Goal: Check status

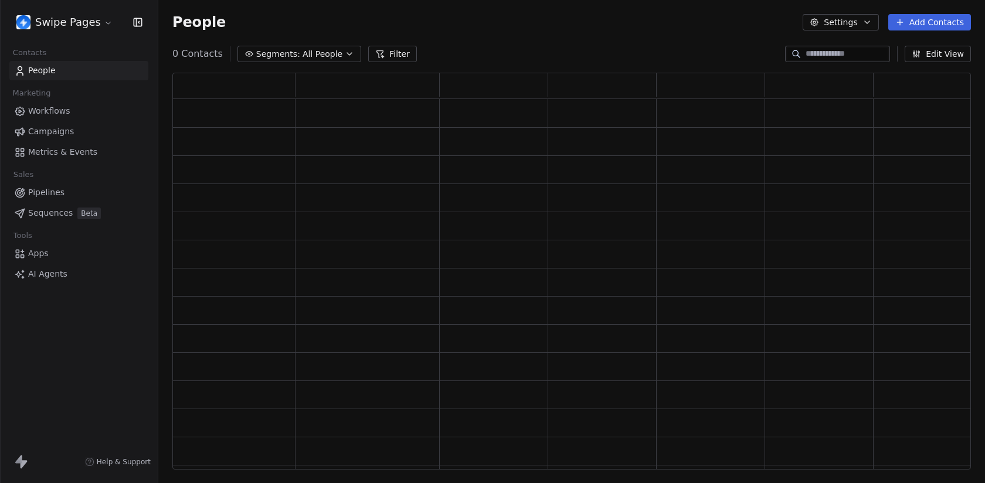
scroll to position [397, 799]
click at [75, 21] on html "Swipe Pages Contacts People Marketing Workflows Campaigns Metrics & Events Sale…" at bounding box center [492, 241] width 985 height 483
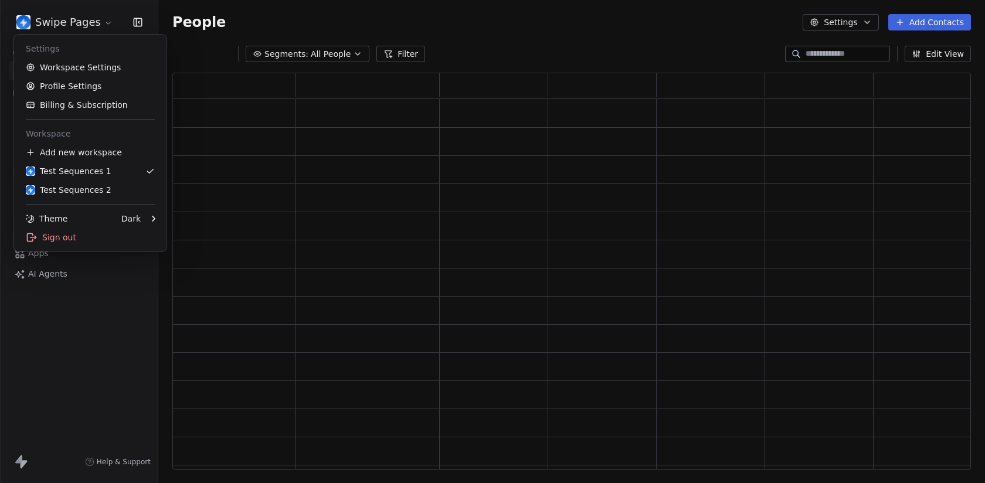
click at [76, 20] on html "Swipe Pages Contacts People Marketing Workflows Campaigns Metrics & Events Sale…" at bounding box center [492, 241] width 985 height 483
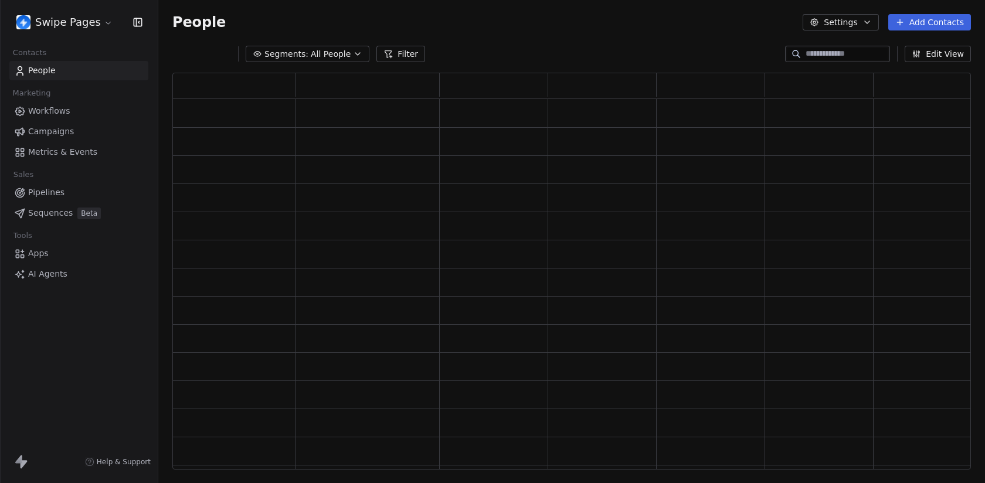
click at [76, 20] on html "Swipe Pages Contacts People Marketing Workflows Campaigns Metrics & Events Sale…" at bounding box center [492, 241] width 985 height 483
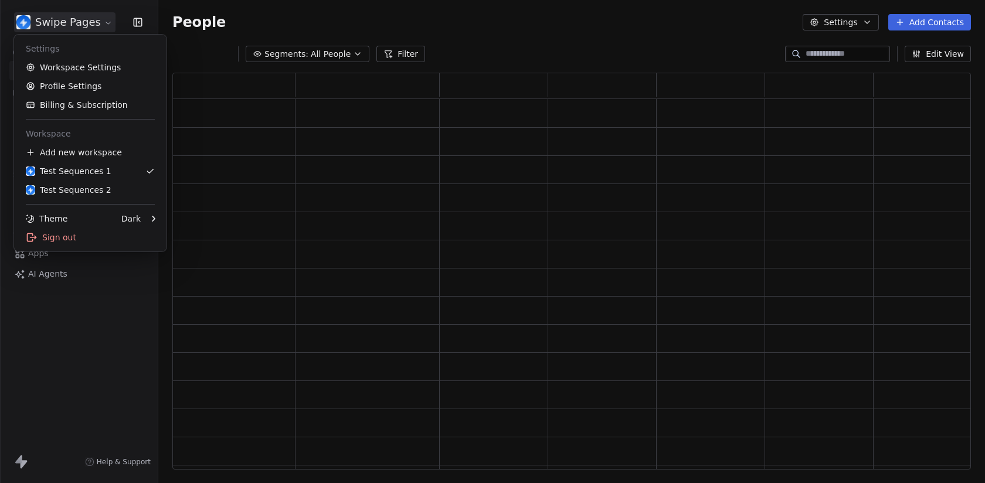
click at [76, 20] on html "Swipe Pages Contacts People Marketing Workflows Campaigns Metrics & Events Sale…" at bounding box center [492, 241] width 985 height 483
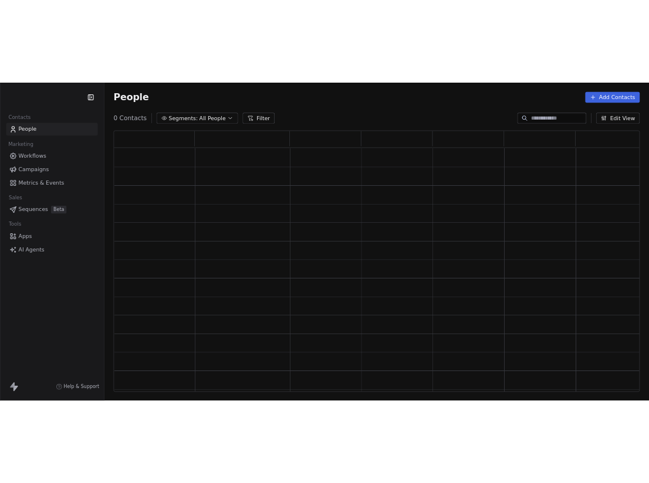
scroll to position [397, 799]
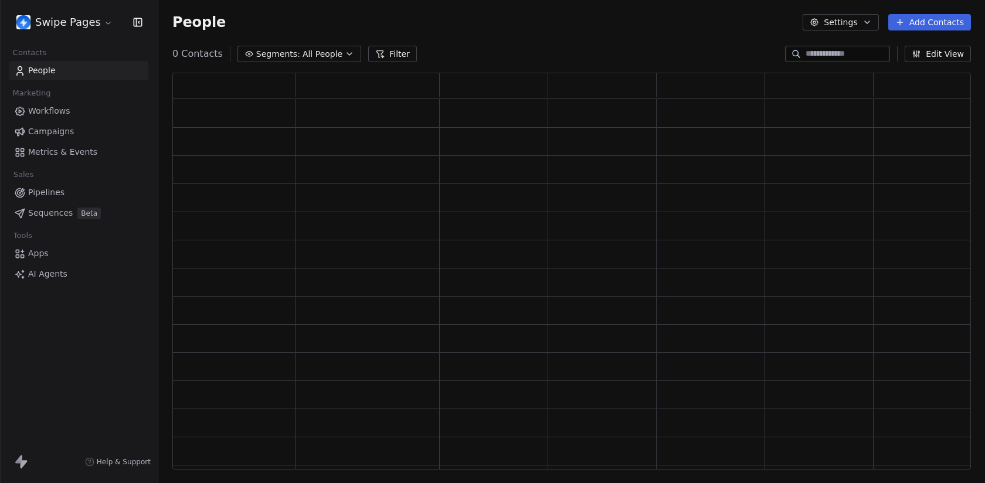
click at [74, 208] on link "Sequences Beta" at bounding box center [78, 213] width 139 height 19
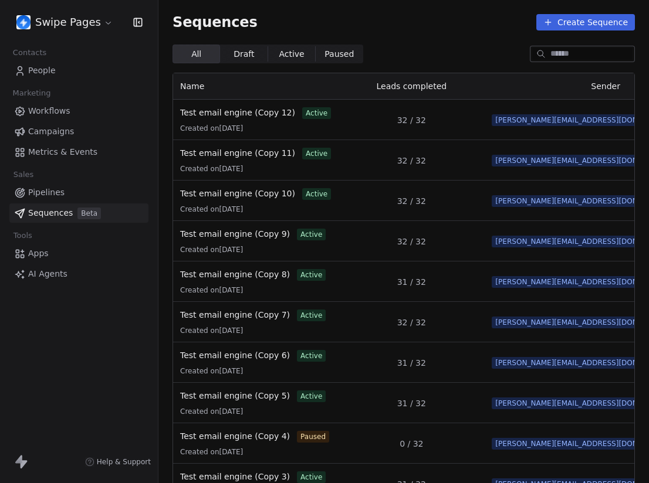
scroll to position [0, 54]
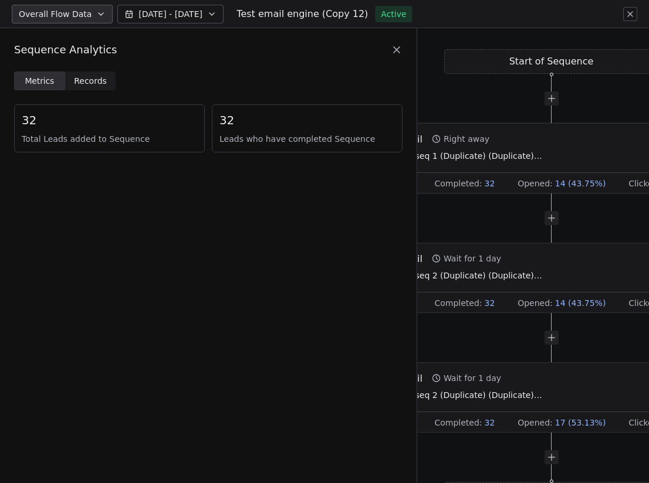
click at [541, 155] on span "Test seq 1 (Duplicate) (Duplicate) (Duplicate) (Duplicate) (Duplicate) (Duplica…" at bounding box center [469, 156] width 147 height 13
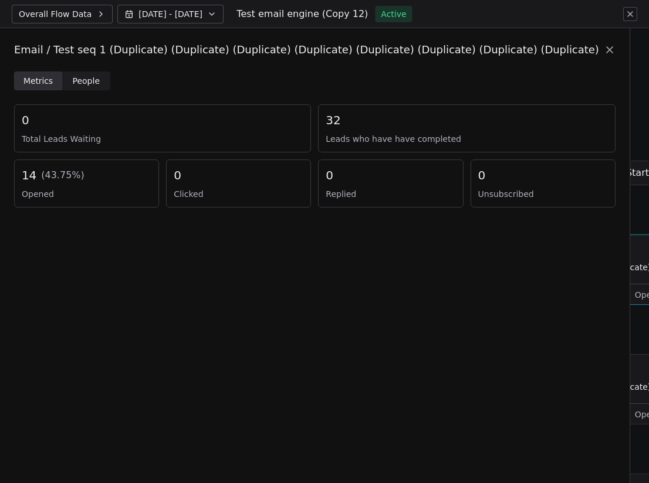
click at [89, 82] on span "People" at bounding box center [87, 81] width 28 height 12
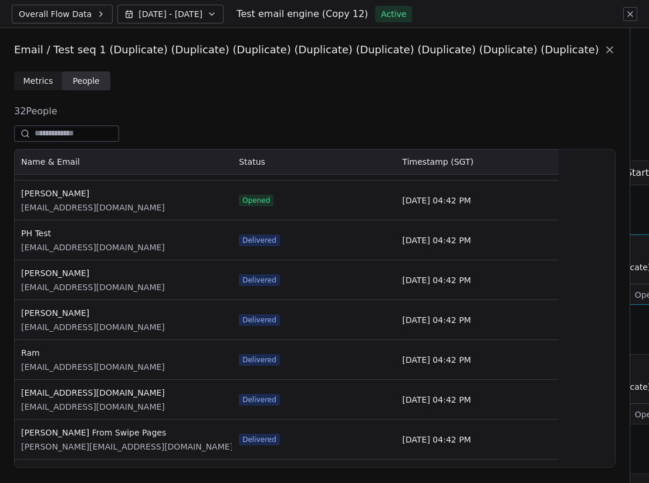
scroll to position [667, 0]
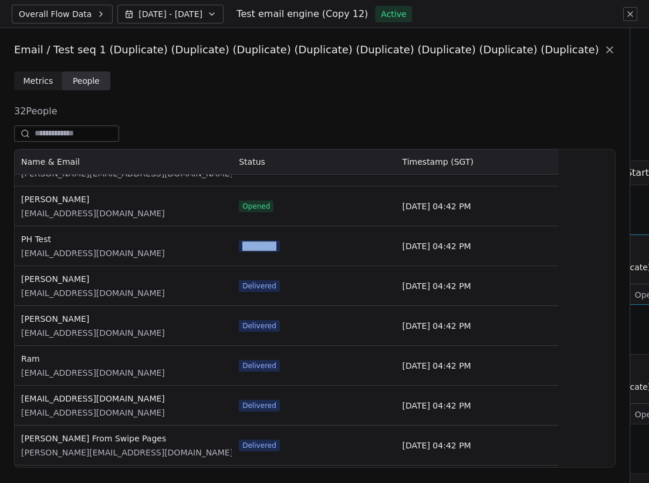
drag, startPoint x: 283, startPoint y: 249, endPoint x: 236, endPoint y: 249, distance: 47.5
click at [236, 249] on div "Delivered" at bounding box center [313, 245] width 163 height 39
copy span "Delivered"
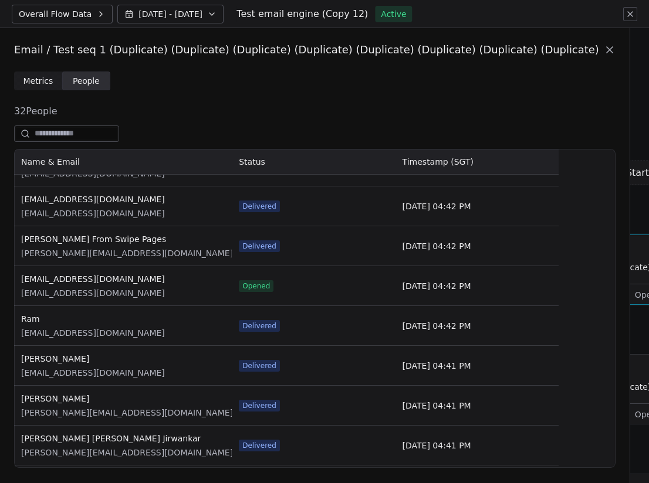
scroll to position [879, 0]
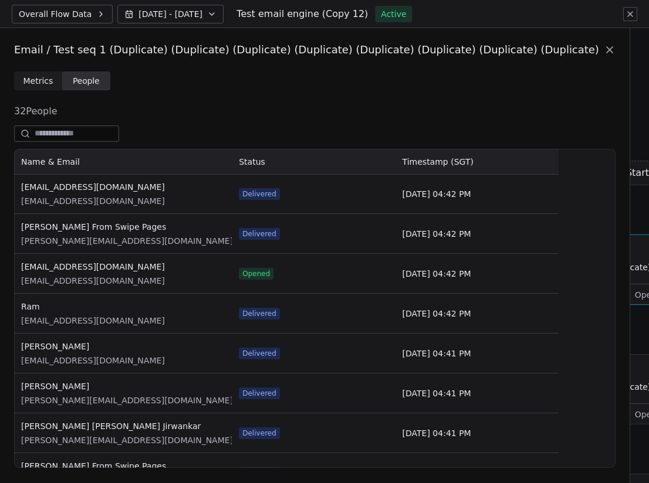
click at [603, 54] on icon at bounding box center [609, 50] width 12 height 12
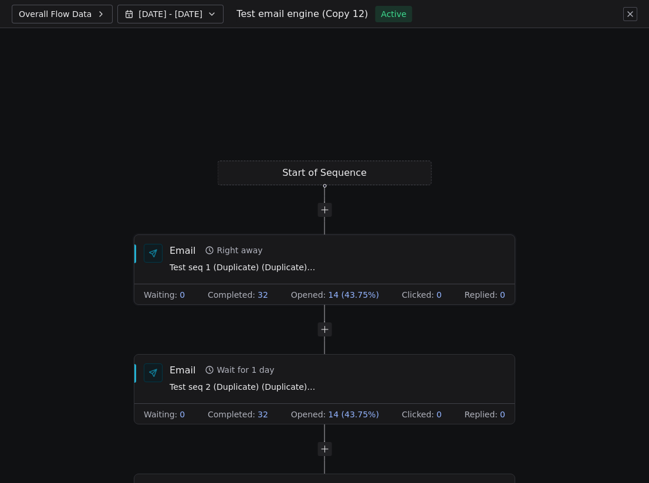
click at [288, 262] on span "Test seq 1 (Duplicate) (Duplicate) (Duplicate) (Duplicate) (Duplicate) (Duplica…" at bounding box center [242, 268] width 147 height 13
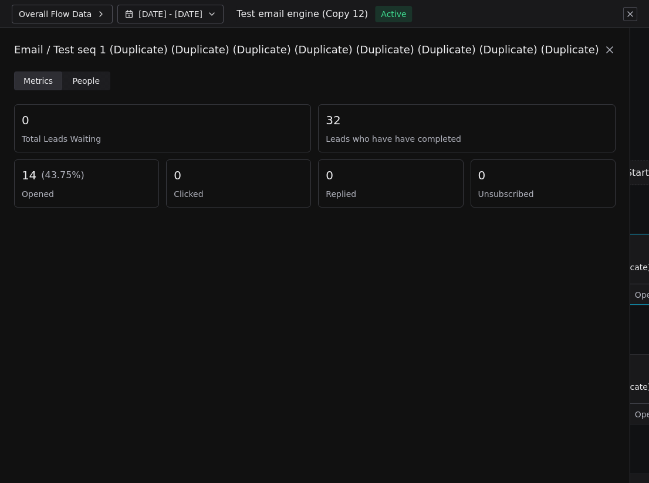
click at [89, 83] on span "People" at bounding box center [87, 81] width 28 height 12
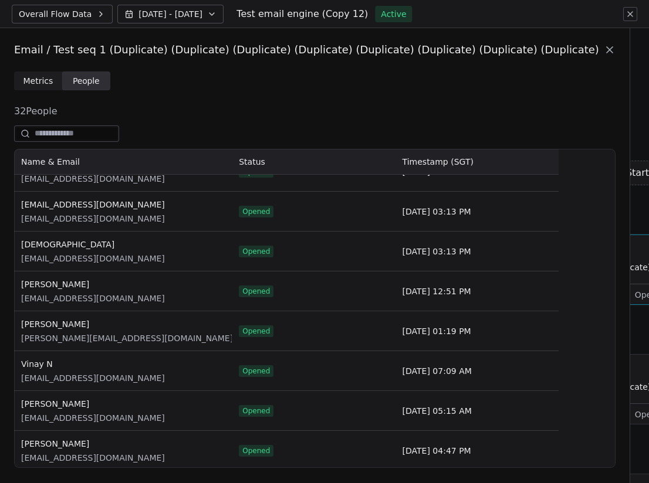
scroll to position [172, 0]
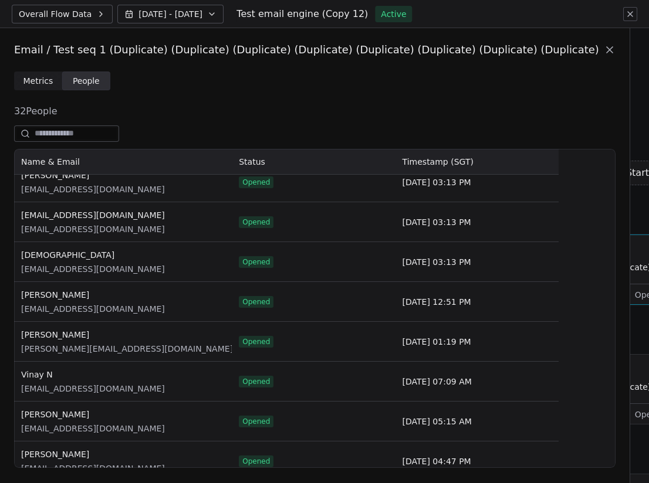
click at [76, 13] on span "Overall Flow Data" at bounding box center [55, 14] width 73 height 12
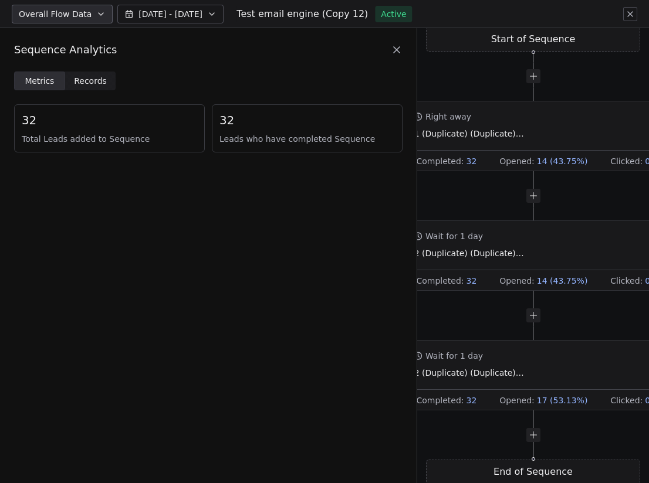
click at [88, 72] on span "Records Records" at bounding box center [90, 81] width 51 height 19
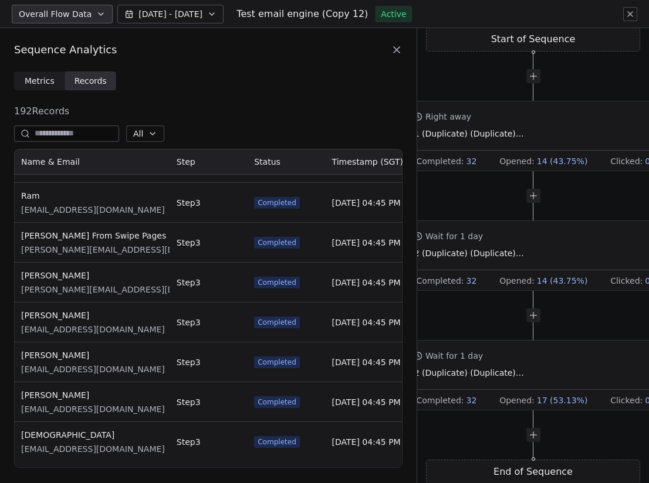
scroll to position [0, 0]
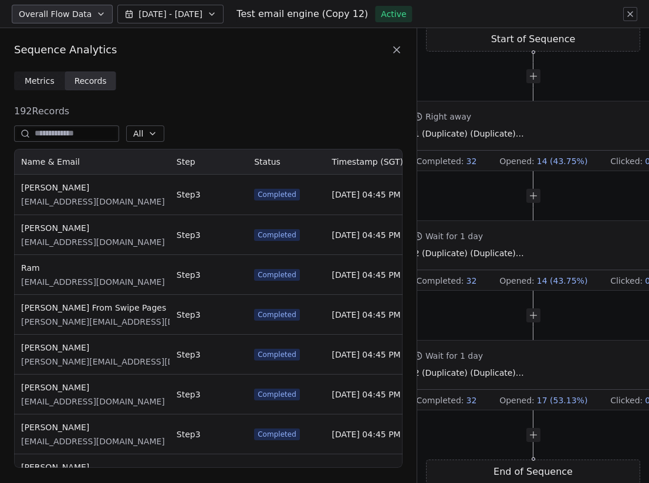
click at [40, 77] on span "Metrics" at bounding box center [40, 81] width 30 height 12
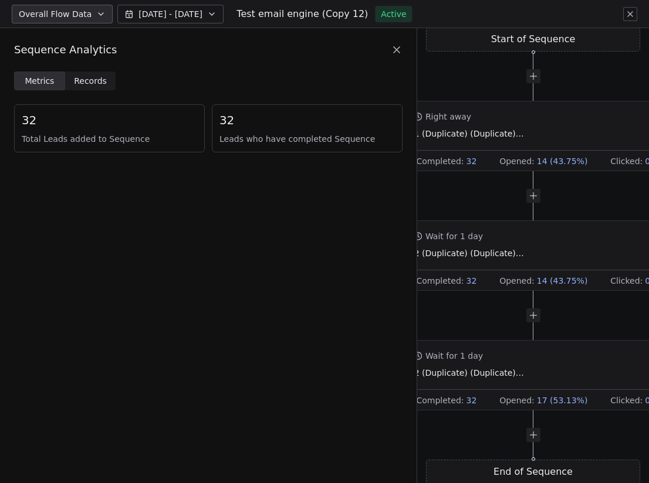
click at [100, 82] on span "Records" at bounding box center [90, 81] width 33 height 12
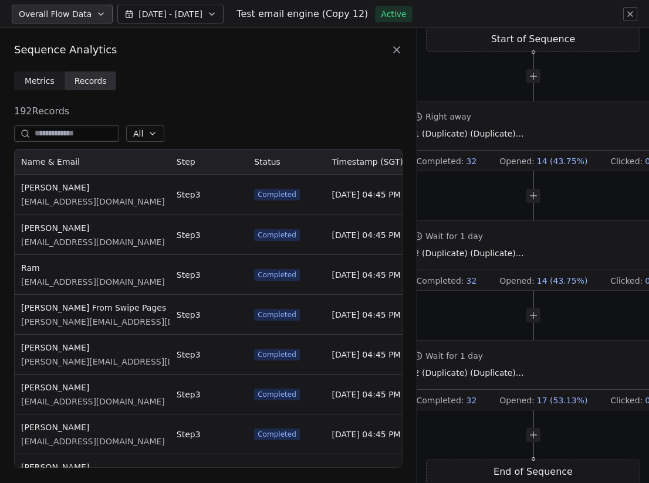
scroll to position [319, 388]
